Goal: Register for event/course

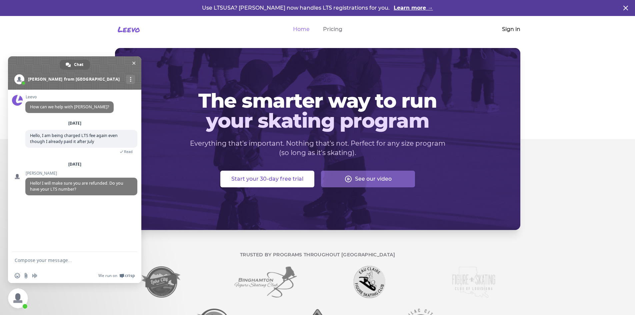
click at [508, 29] on link "Sign in" at bounding box center [511, 29] width 18 height 8
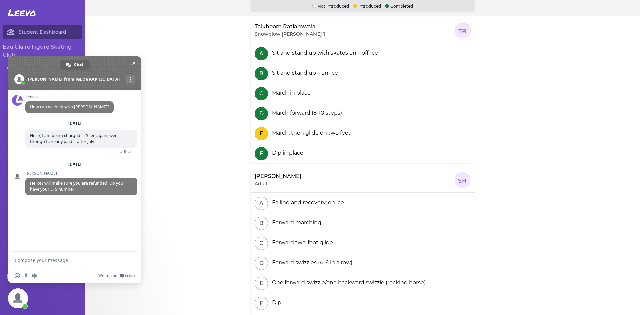
click at [78, 256] on textarea "Compose your message..." at bounding box center [68, 260] width 107 height 17
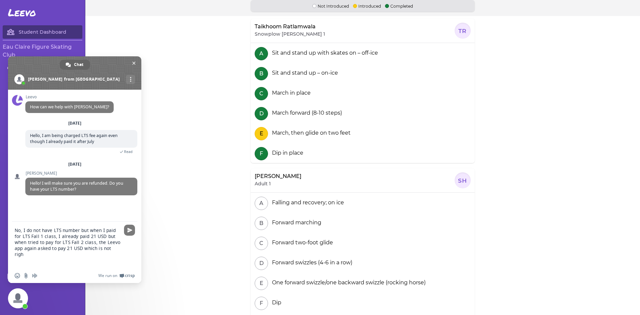
type textarea "No, I do not have LTS number but when I paid for LTS Fall 1 class, I already pa…"
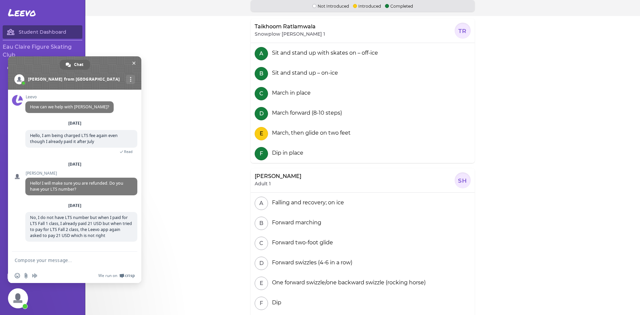
click at [194, 67] on section "Taikhoom Ratlamwala Snowplow [PERSON_NAME] 1 TR A Sit and stand up with skates …" at bounding box center [362, 157] width 554 height 283
click at [31, 50] on h3 "Eau Claire Figure Skating Club" at bounding box center [43, 51] width 80 height 16
click at [133, 64] on span "Close chat" at bounding box center [133, 63] width 3 height 4
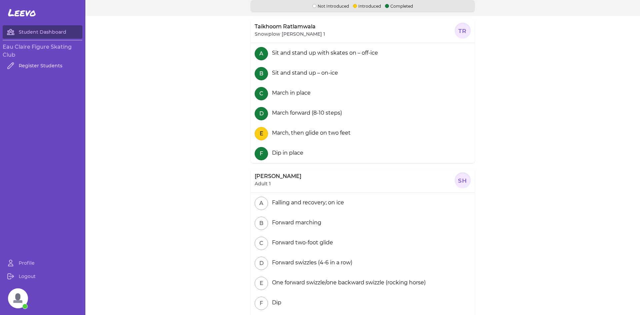
click at [55, 67] on link "Register Students" at bounding box center [43, 65] width 80 height 13
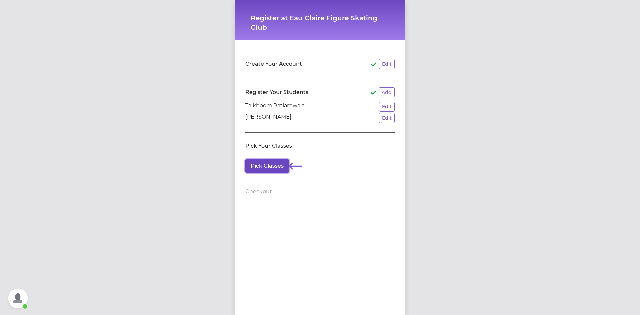
click at [263, 166] on button "Pick Classes" at bounding box center [267, 165] width 44 height 13
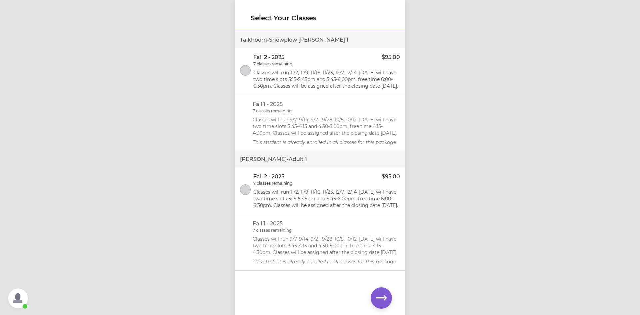
click at [20, 296] on span "Open chat" at bounding box center [18, 298] width 20 height 20
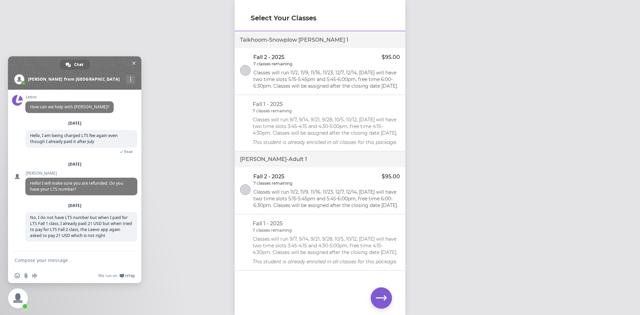
click at [169, 228] on div "Select Your Classes Taikhoom - Snowplow [PERSON_NAME] 1 Fall 2 - 2025 $95.00 7 …" at bounding box center [320, 157] width 640 height 315
click at [132, 65] on span "Close chat" at bounding box center [133, 63] width 7 height 7
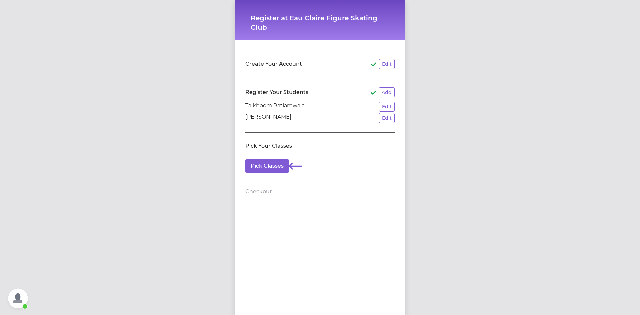
click at [21, 299] on span "Open chat" at bounding box center [18, 298] width 20 height 20
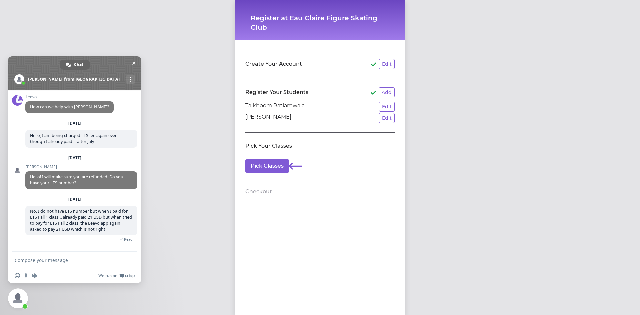
click at [433, 31] on div "Register at Eau [PERSON_NAME] Figure Skating Club Create Your Account Edit Regi…" at bounding box center [320, 157] width 640 height 315
